Goal: Information Seeking & Learning: Learn about a topic

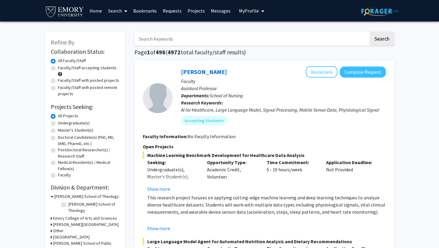
click at [58, 120] on label "Undergraduate(s)" at bounding box center [74, 123] width 32 height 6
click at [58, 120] on input "Undergraduate(s)" at bounding box center [60, 122] width 4 height 4
radio input "true"
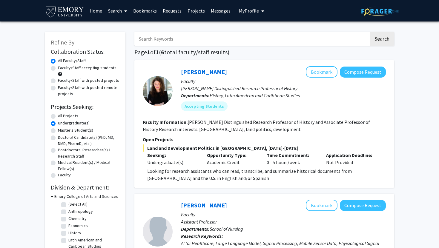
click at [58, 113] on label "All Projects" at bounding box center [68, 116] width 20 height 6
click at [58, 113] on input "All Projects" at bounding box center [60, 115] width 4 height 4
radio input "true"
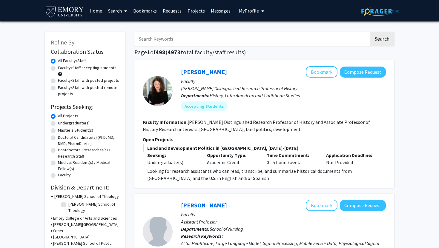
click at [54, 193] on h3 "[PERSON_NAME] School of Theology" at bounding box center [86, 196] width 64 height 6
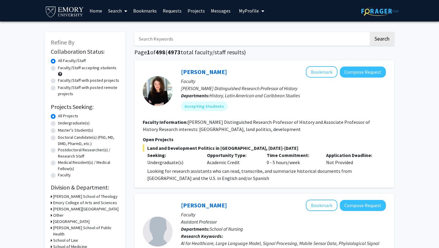
click at [61, 200] on h3 "Emory College of Arts and Sciences" at bounding box center [85, 203] width 64 height 6
click at [68, 231] on label "Chemistry" at bounding box center [77, 234] width 18 height 6
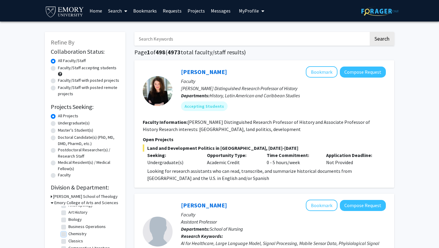
click at [68, 231] on input "Chemistry" at bounding box center [70, 233] width 4 height 4
checkbox input "true"
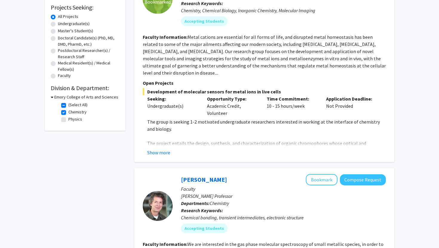
scroll to position [100, 0]
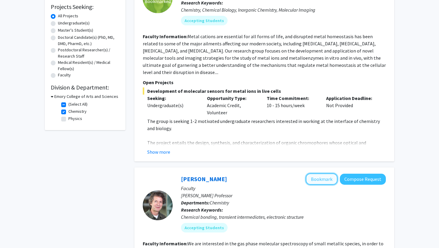
click at [331, 173] on button "Bookmark" at bounding box center [322, 178] width 32 height 11
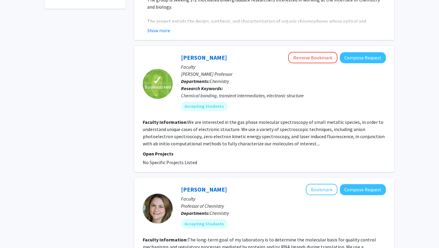
scroll to position [226, 0]
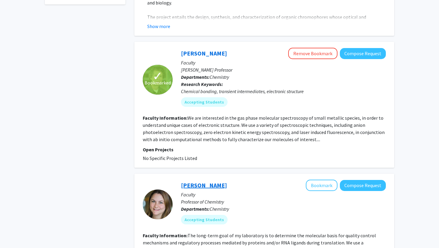
click at [192, 181] on link "[PERSON_NAME]" at bounding box center [204, 184] width 46 height 7
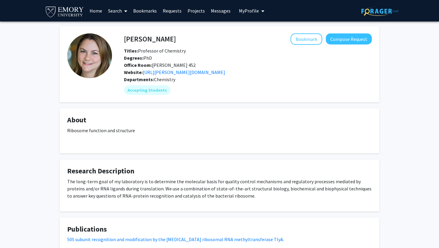
click at [136, 40] on h4 "[PERSON_NAME]" at bounding box center [150, 38] width 52 height 11
drag, startPoint x: 136, startPoint y: 40, endPoint x: 174, endPoint y: 40, distance: 37.9
click at [174, 40] on div "[PERSON_NAME] Bookmark Compose Request" at bounding box center [247, 38] width 257 height 11
copy div "[PERSON_NAME] Bookmark"
click at [308, 42] on button "Bookmark" at bounding box center [306, 38] width 32 height 11
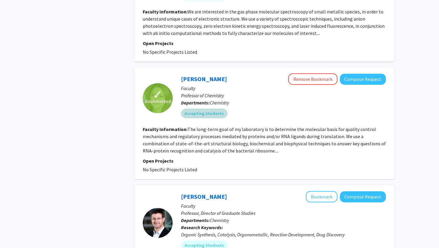
scroll to position [347, 0]
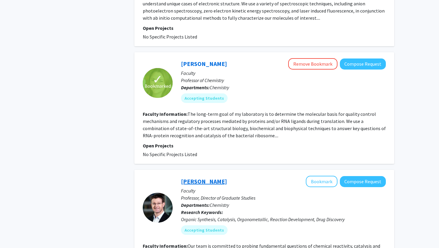
click at [186, 178] on link "[PERSON_NAME]" at bounding box center [204, 181] width 46 height 7
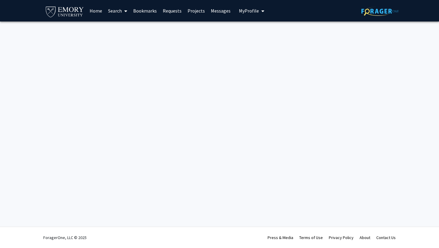
click at [186, 89] on div "Skip navigation Home Search Bookmarks Requests Projects Messages My Profile [PE…" at bounding box center [219, 124] width 439 height 248
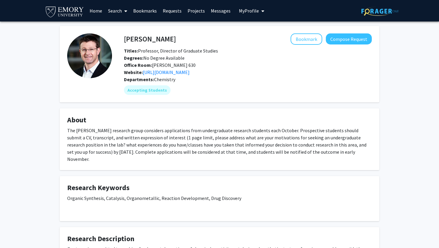
click at [223, 90] on fg-card "[PERSON_NAME] Bookmark Compose Request Titles: Professor, Director of Graduate …" at bounding box center [219, 64] width 319 height 76
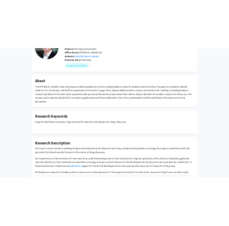
scroll to position [60, 0]
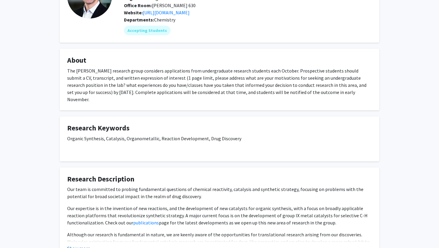
click at [72, 245] on button "Show more" at bounding box center [78, 248] width 23 height 7
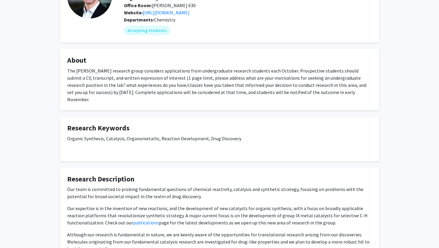
click at [155, 186] on div "Our team is committed to probing fundamental questions of chemical reactivity, …" at bounding box center [219, 235] width 304 height 98
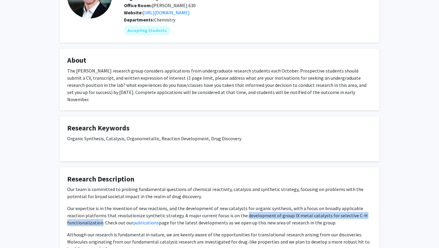
drag, startPoint x: 155, startPoint y: 180, endPoint x: 248, endPoint y: 179, distance: 92.8
click at [248, 186] on div "Our team is committed to probing fundamental questions of chemical reactivity, …" at bounding box center [219, 235] width 304 height 98
copy div "development of group IX metal catalysts for selective C-H functionalization"
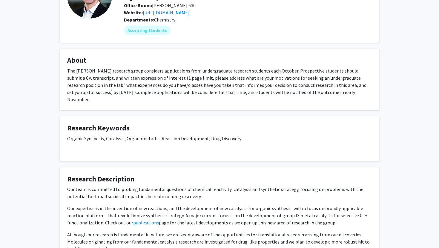
click at [72, 67] on div "The [PERSON_NAME] research group considers applications from undergraduate rese…" at bounding box center [219, 85] width 304 height 36
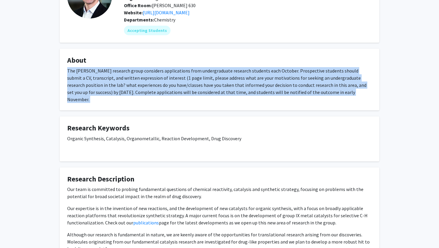
drag, startPoint x: 72, startPoint y: 59, endPoint x: 136, endPoint y: 82, distance: 68.0
click at [136, 82] on fg-card "About The [PERSON_NAME] research group considers applications from undergraduat…" at bounding box center [219, 80] width 319 height 62
copy div "The [PERSON_NAME] research group considers applications from undergraduate rese…"
click at [178, 73] on div "The [PERSON_NAME] research group considers applications from undergraduate rese…" at bounding box center [219, 85] width 304 height 36
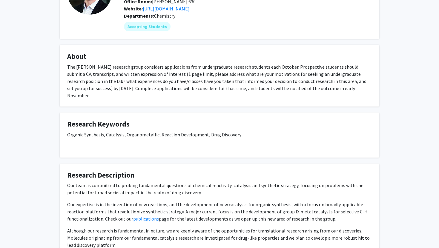
scroll to position [0, 0]
